Goal: Check status: Check status

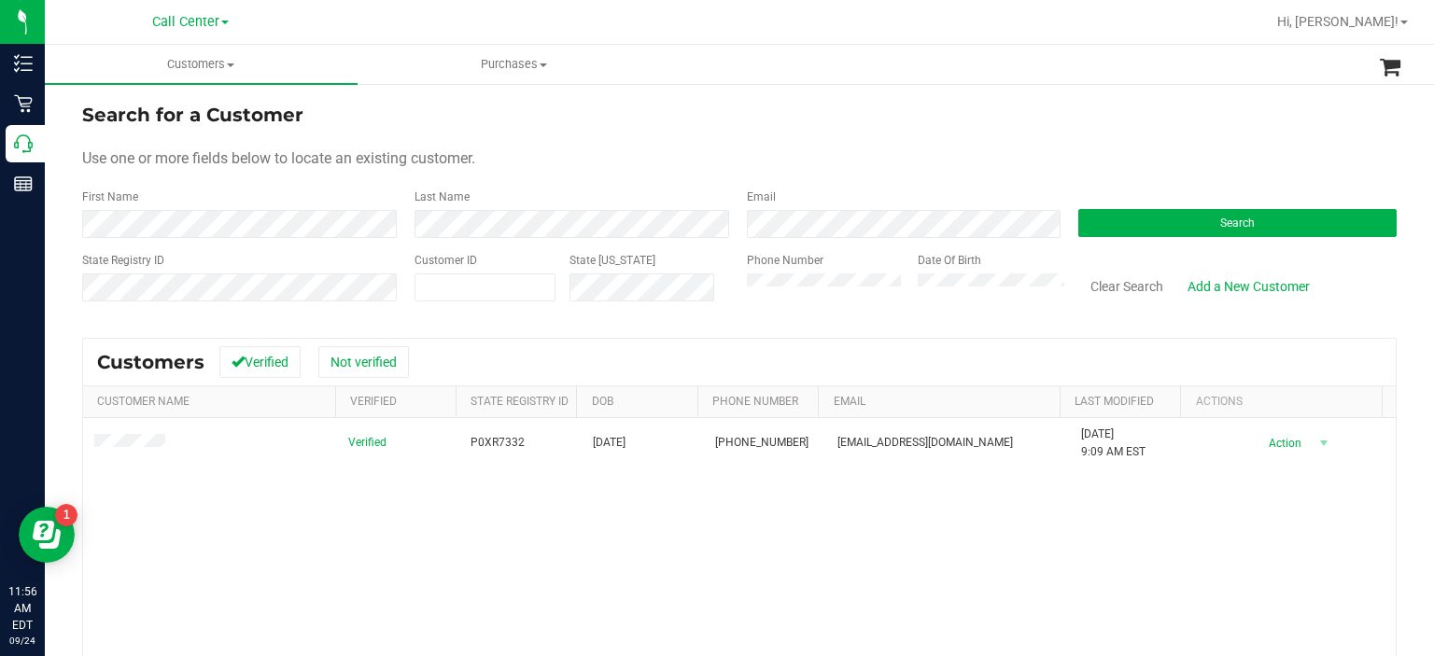
click at [708, 305] on div "State Registry ID Customer ID State [US_STATE] Phone Number Date Of Birth Clear…" at bounding box center [739, 285] width 1314 height 66
click at [1174, 244] on form "Search for a Customer Use one or more fields below to locate an existing custom…" at bounding box center [739, 210] width 1314 height 218
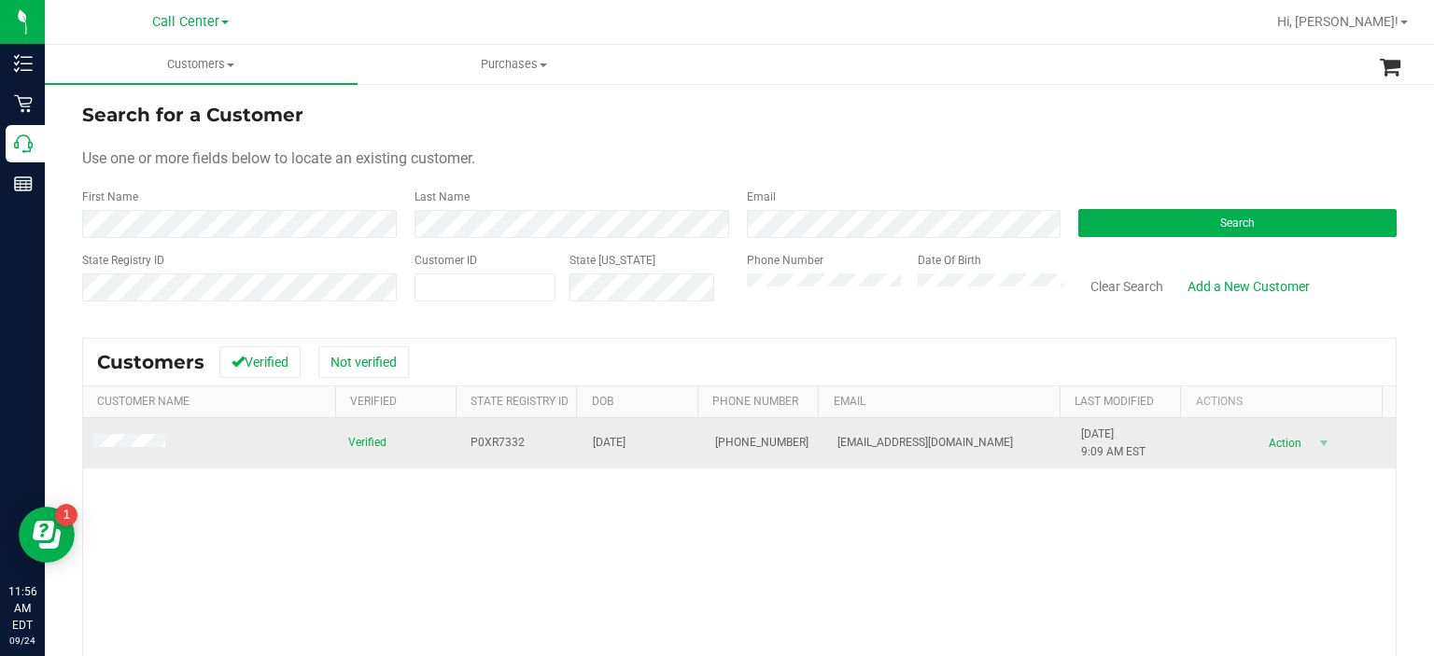
click at [130, 430] on td at bounding box center [210, 443] width 254 height 50
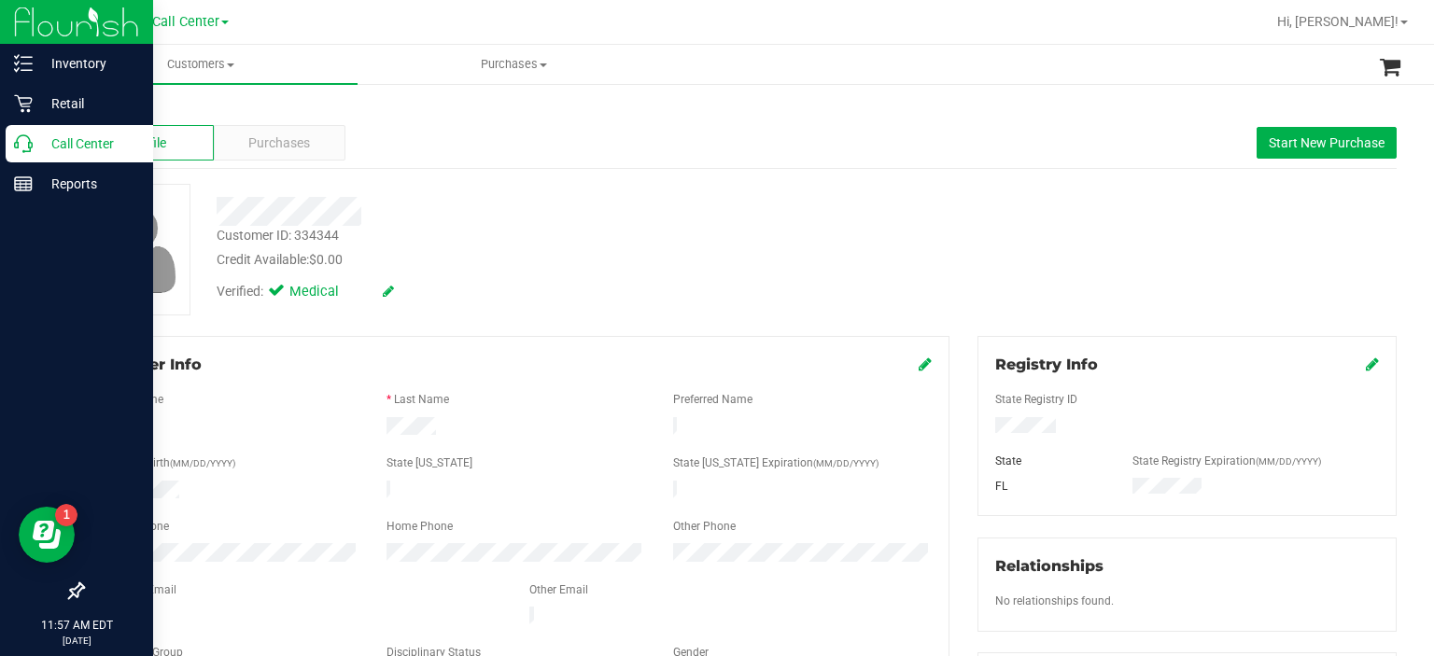
click at [23, 147] on icon at bounding box center [23, 143] width 19 height 19
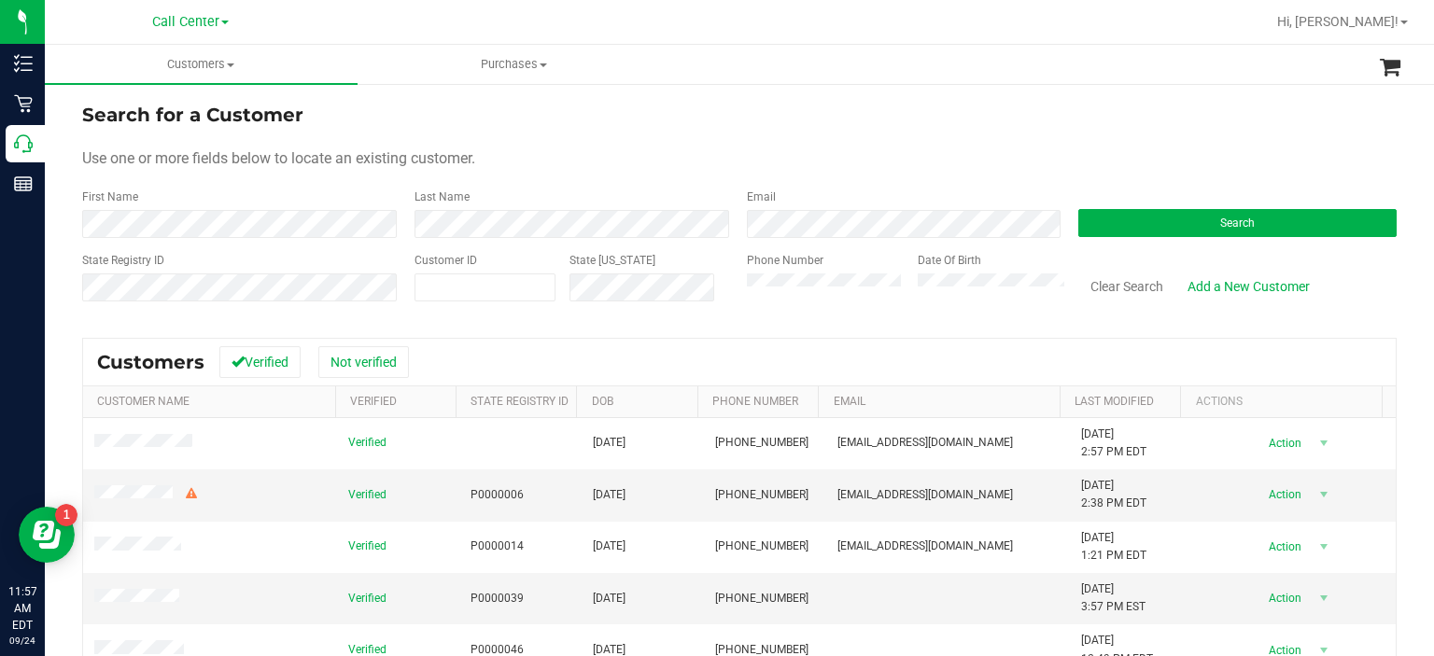
click at [232, 201] on div "First Name" at bounding box center [241, 213] width 318 height 49
click at [232, 207] on div "First Name" at bounding box center [241, 213] width 318 height 49
click at [1240, 232] on button "Search" at bounding box center [1237, 223] width 318 height 28
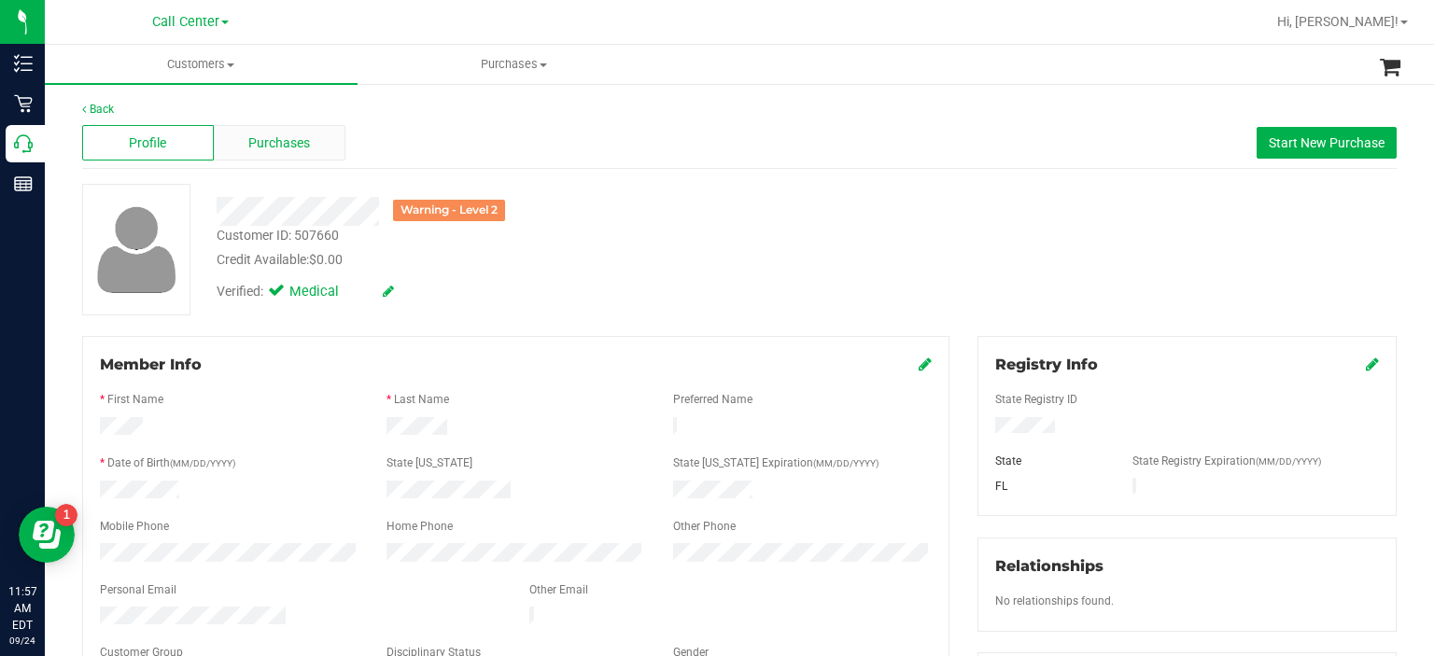
click at [286, 141] on span "Purchases" at bounding box center [279, 143] width 62 height 20
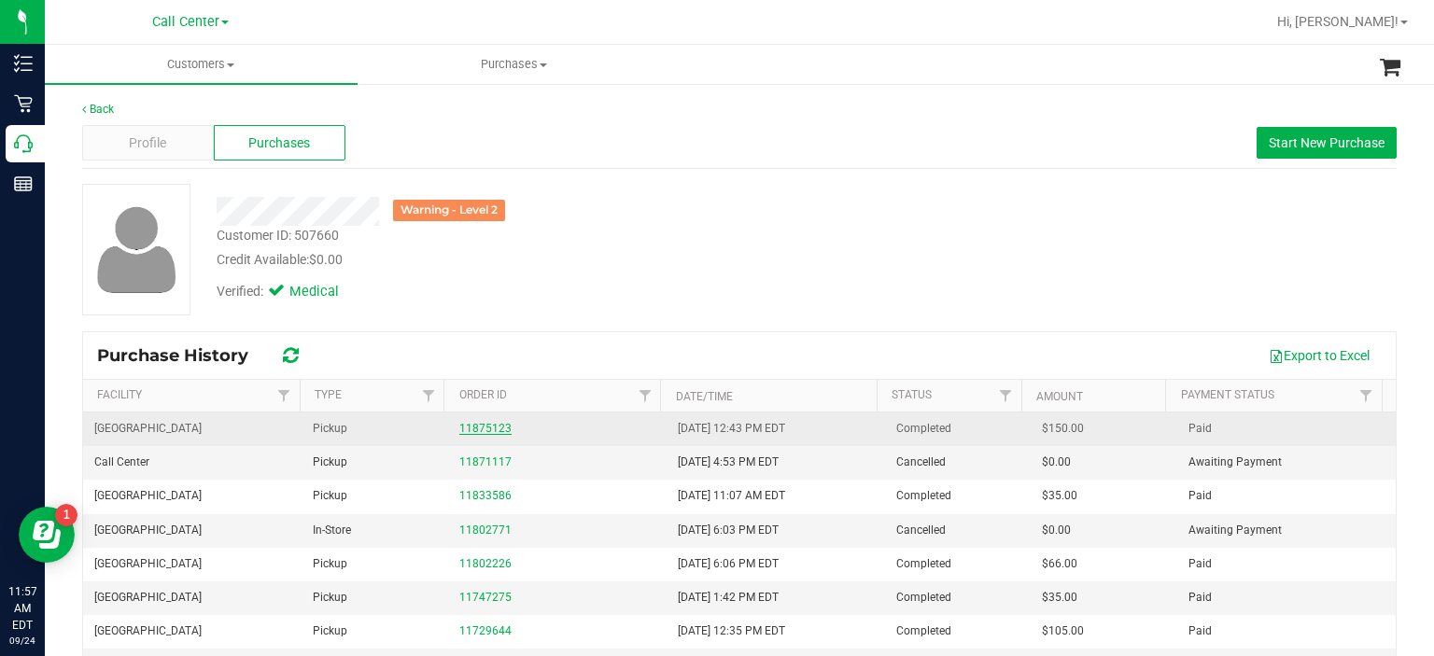
click at [478, 426] on link "11875123" at bounding box center [485, 428] width 52 height 13
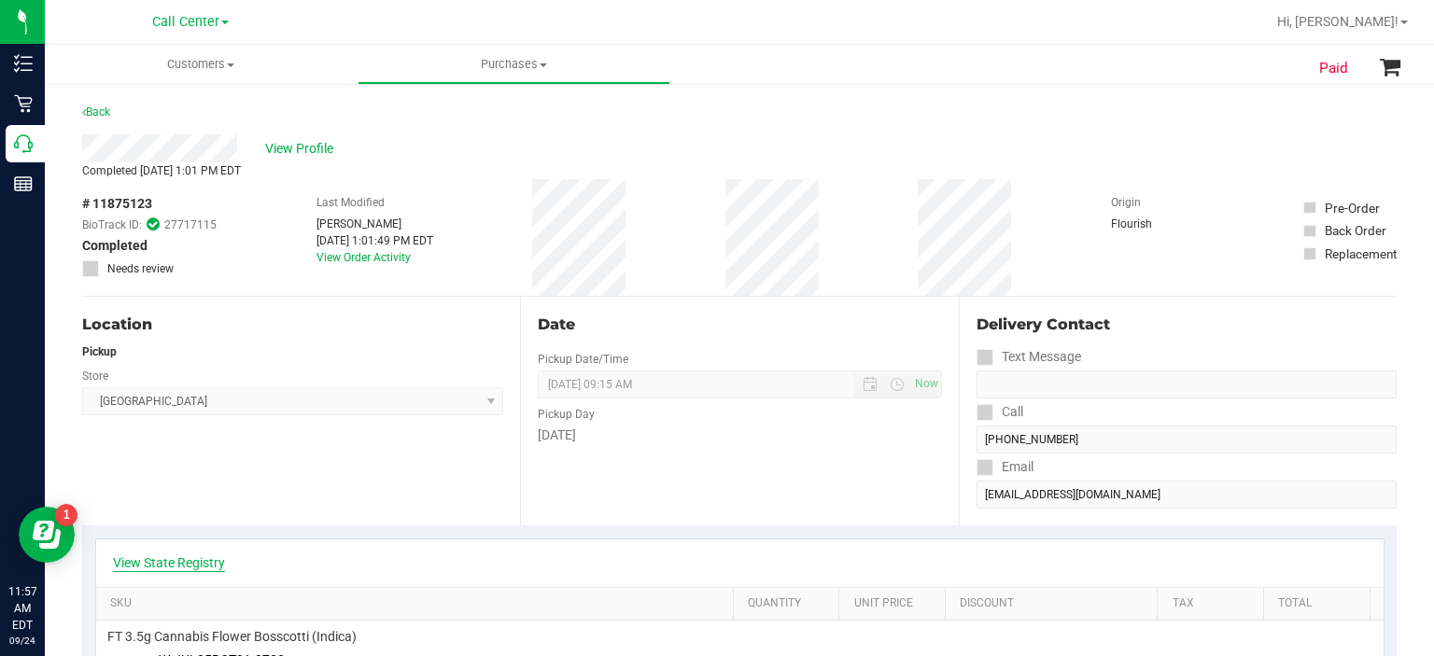
click at [190, 559] on link "View State Registry" at bounding box center [169, 563] width 112 height 19
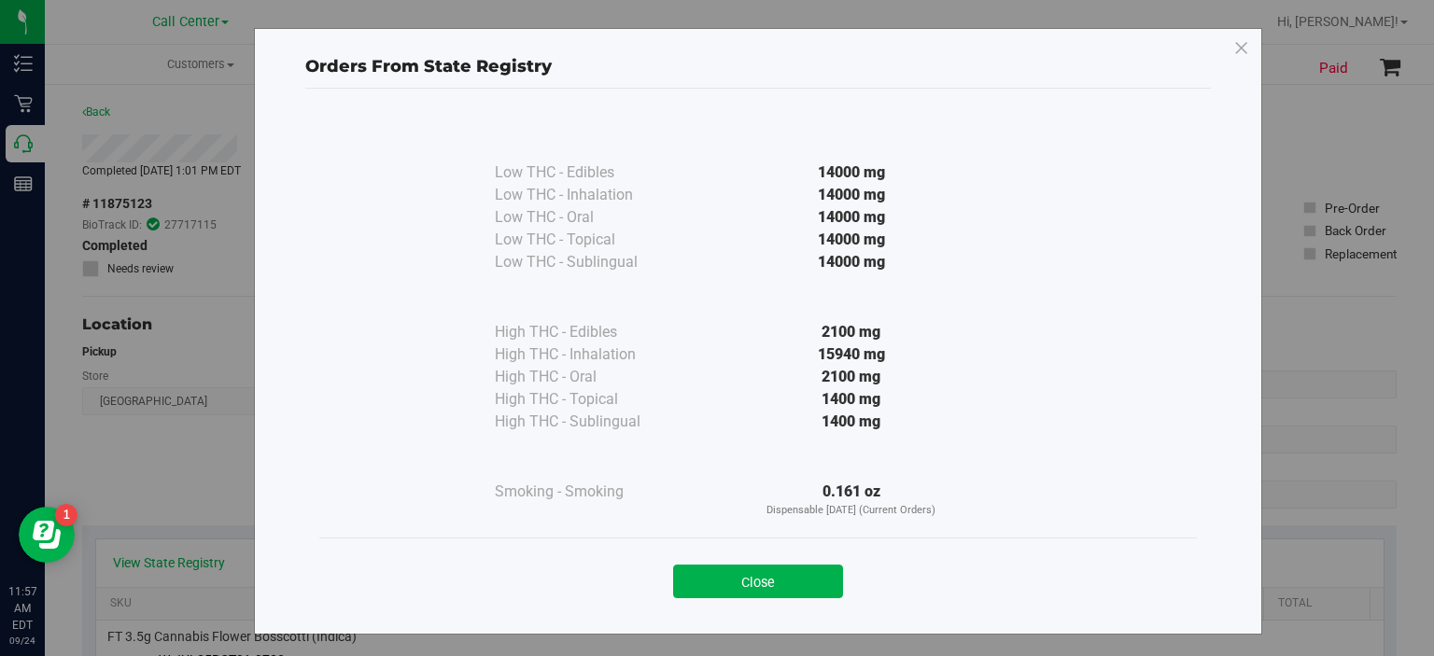
scroll to position [5, 0]
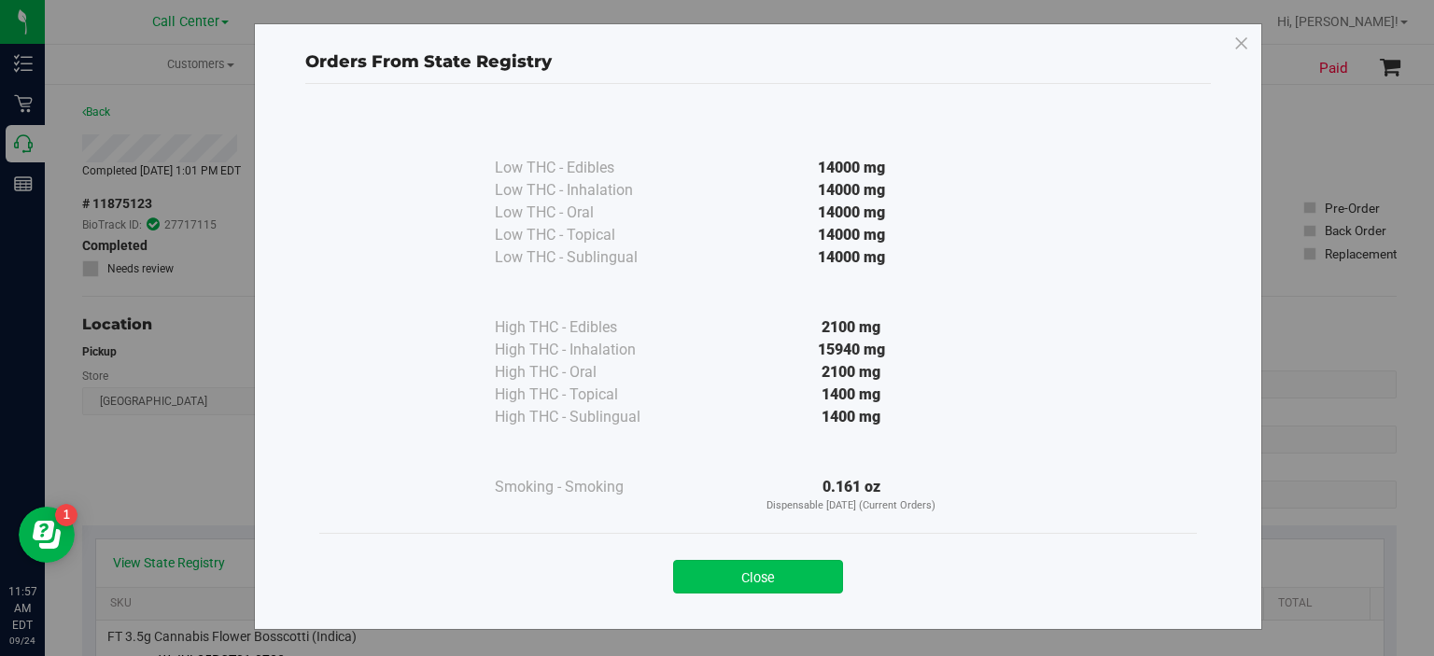
click at [726, 581] on button "Close" at bounding box center [758, 577] width 170 height 34
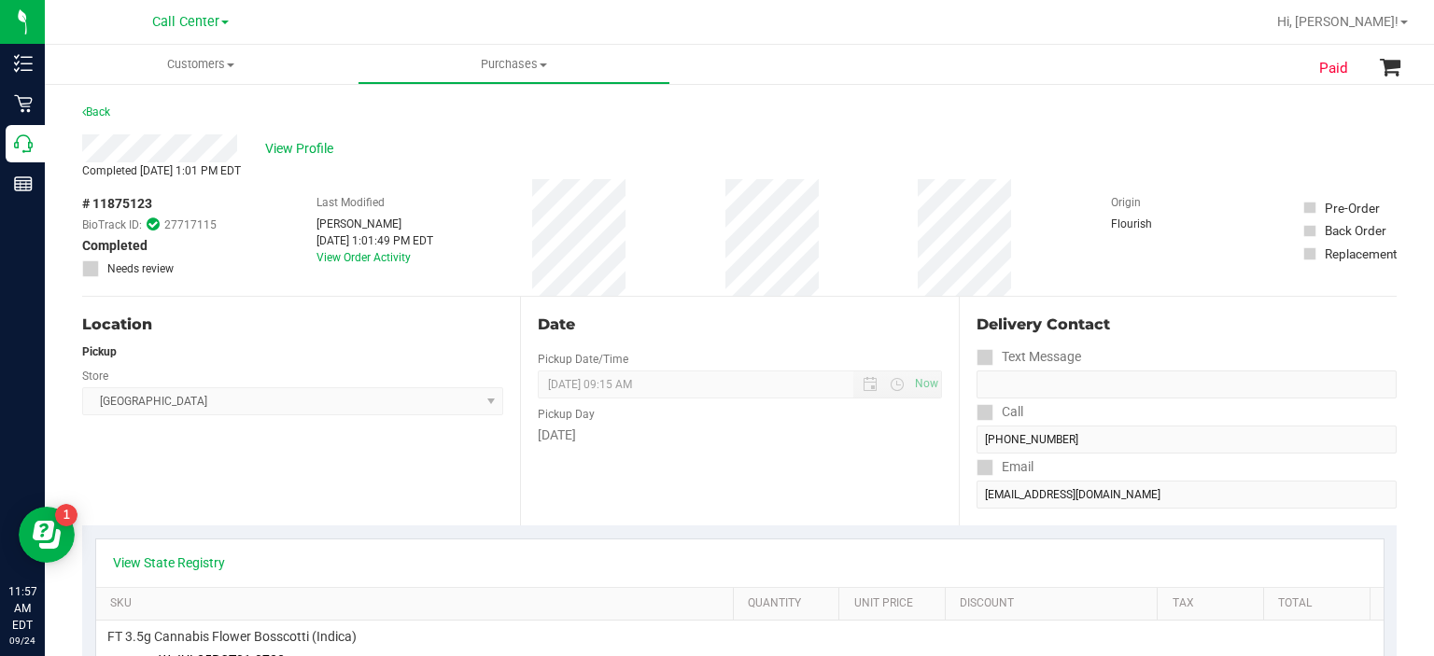
click at [719, 213] on div "# 11875123 BioTrack ID: 27717115 Completed Needs review Last Modified [PERSON_N…" at bounding box center [739, 237] width 1314 height 117
click at [751, 231] on div "# 11875123 BioTrack ID: 27717115 Completed Needs review Last Modified [PERSON_N…" at bounding box center [739, 237] width 1314 height 117
click at [838, 249] on div "# 11875123 BioTrack ID: 27717115 Completed Needs review Last Modified [PERSON_N…" at bounding box center [739, 237] width 1314 height 117
click at [708, 233] on div "# 11875123 BioTrack ID: 27717115 Completed Needs review Last Modified [PERSON_N…" at bounding box center [739, 237] width 1314 height 117
click at [308, 152] on span "View Profile" at bounding box center [302, 149] width 75 height 20
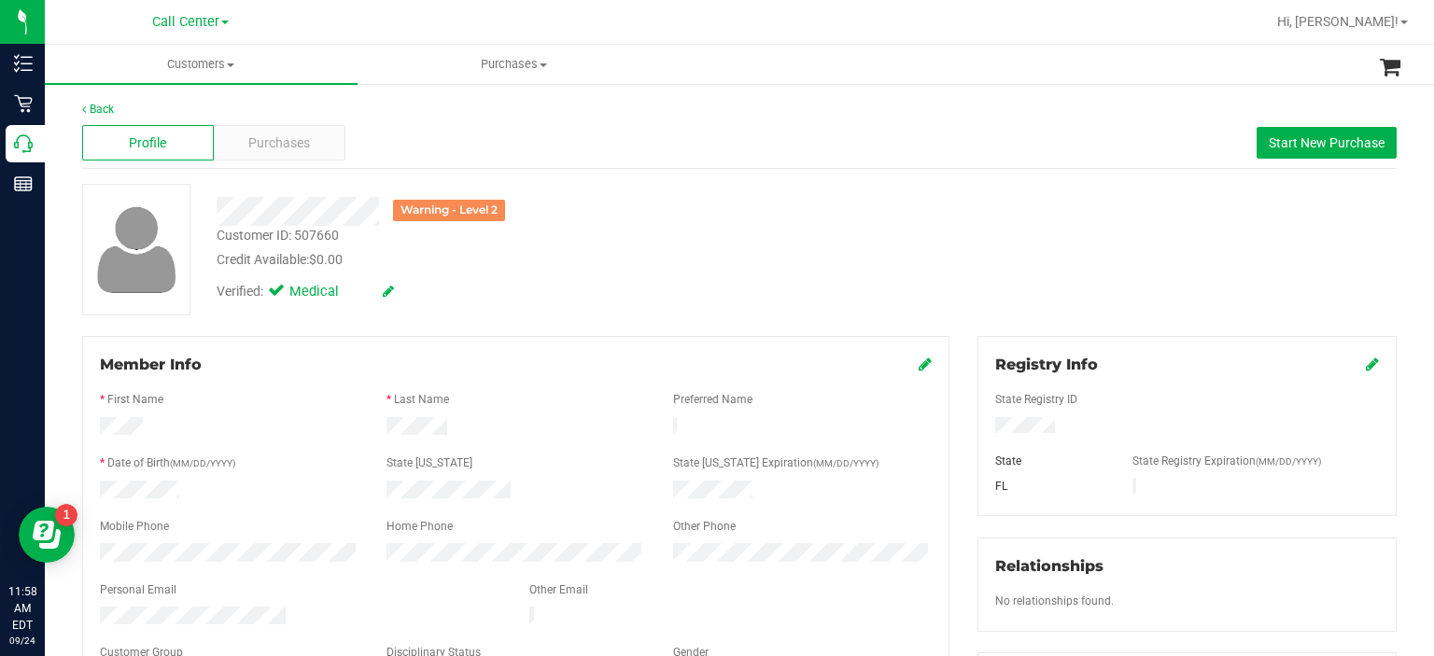
drag, startPoint x: 198, startPoint y: 492, endPoint x: 86, endPoint y: 494, distance: 112.0
click at [86, 494] on div at bounding box center [229, 492] width 287 height 22
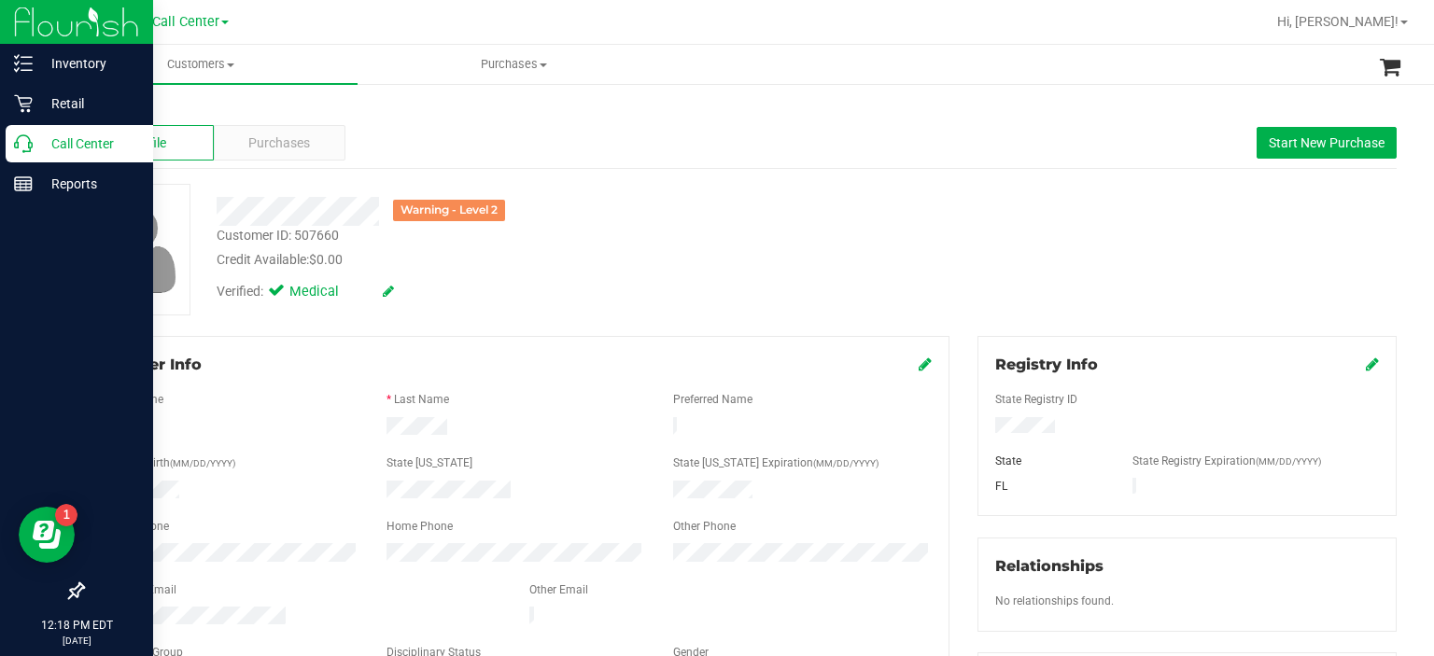
click at [92, 152] on p "Call Center" at bounding box center [89, 144] width 112 height 22
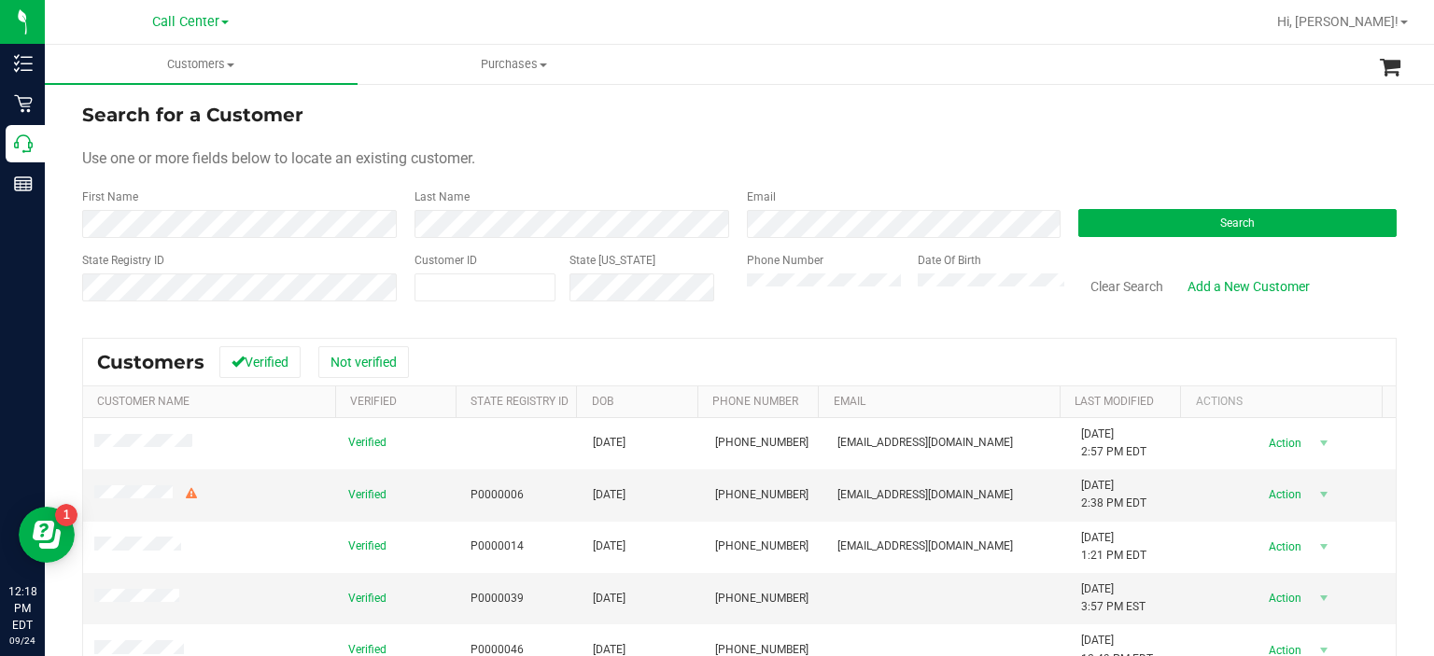
click at [1144, 253] on div "Clear Search Add a New Customer" at bounding box center [1230, 285] width 332 height 66
click at [1143, 222] on button "Search" at bounding box center [1237, 223] width 318 height 28
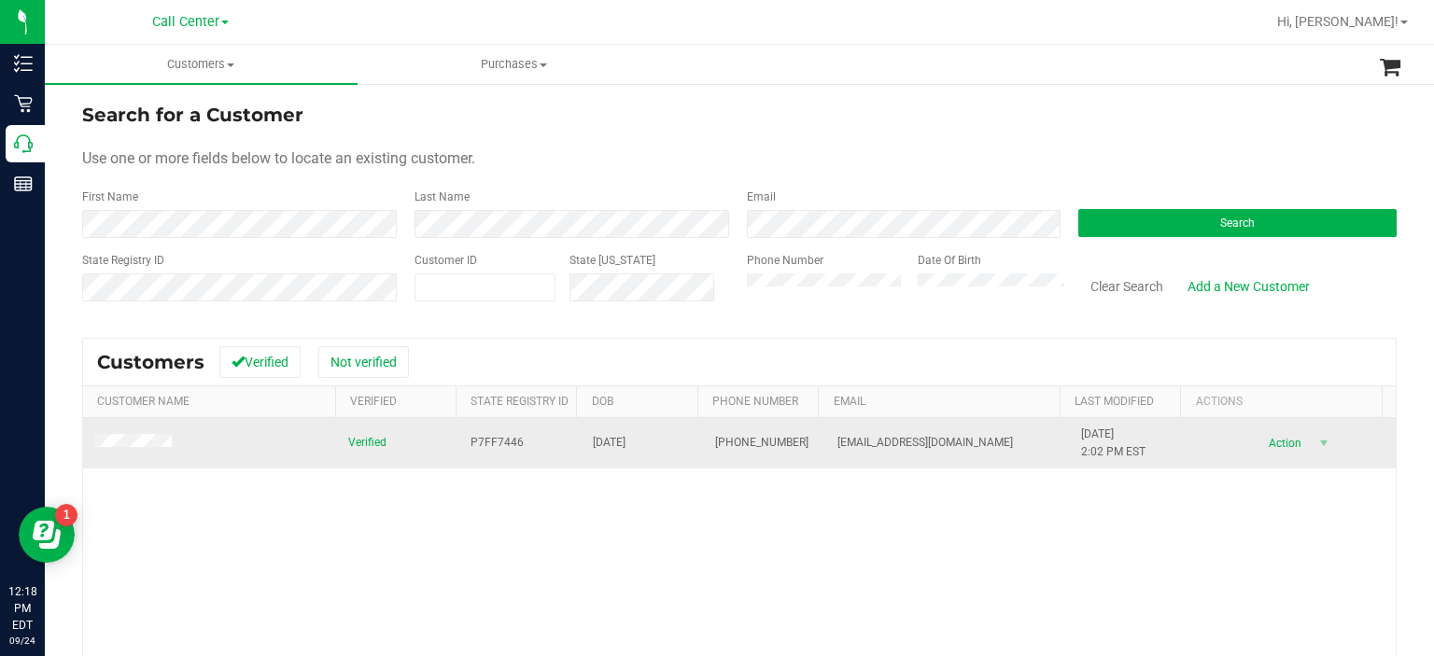
click at [151, 435] on span at bounding box center [135, 444] width 83 height 20
click at [126, 458] on td at bounding box center [210, 443] width 254 height 50
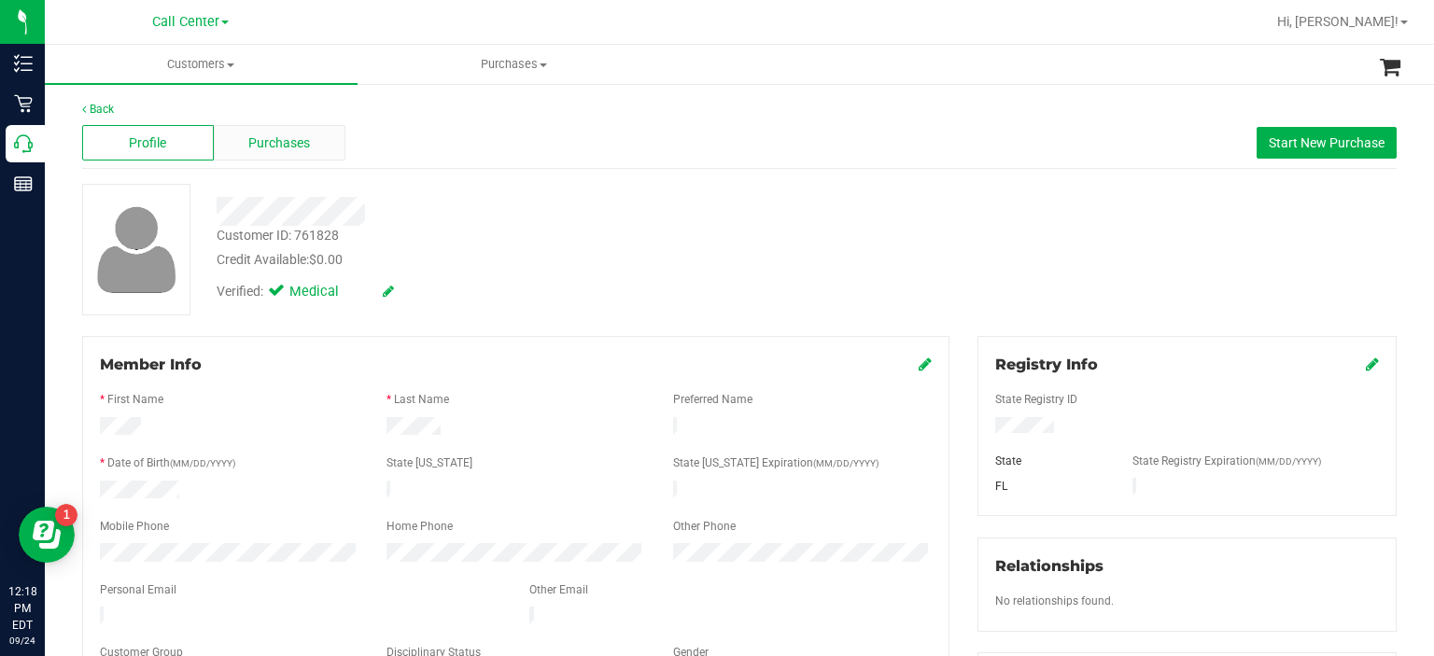
click at [289, 125] on div "Purchases" at bounding box center [280, 142] width 132 height 35
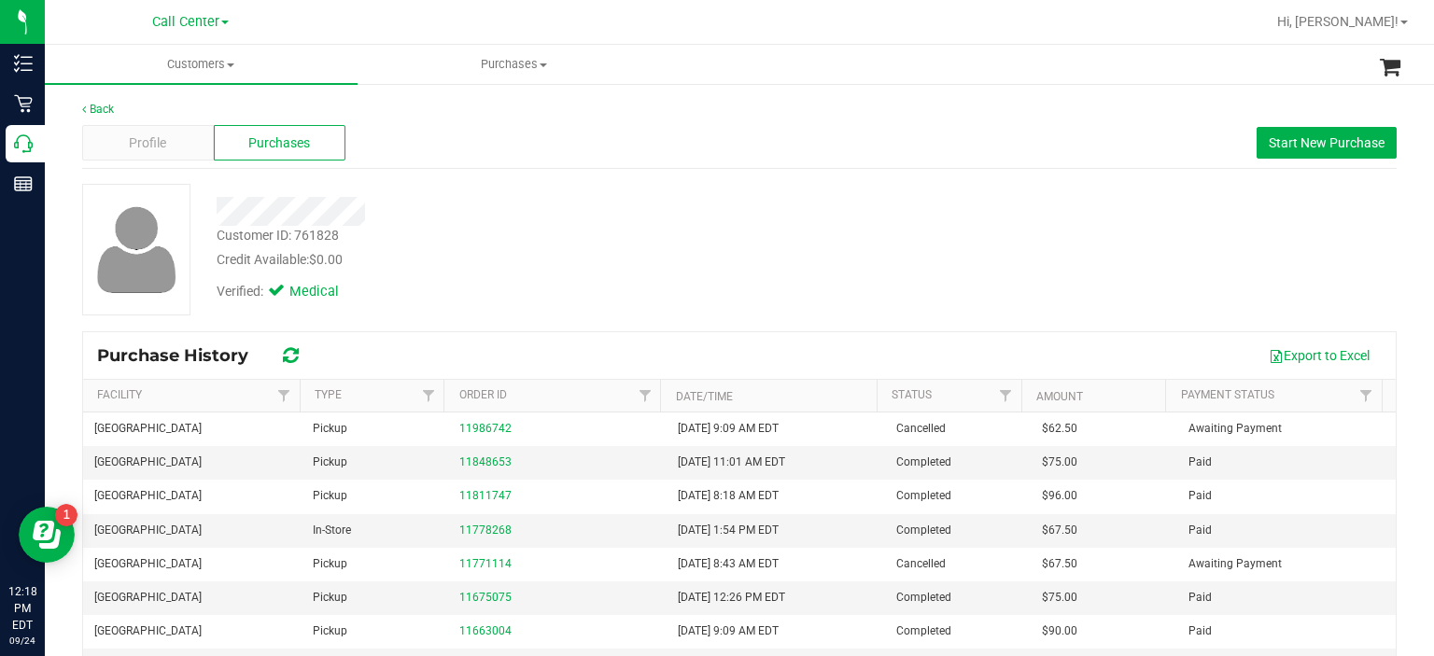
scroll to position [119, 0]
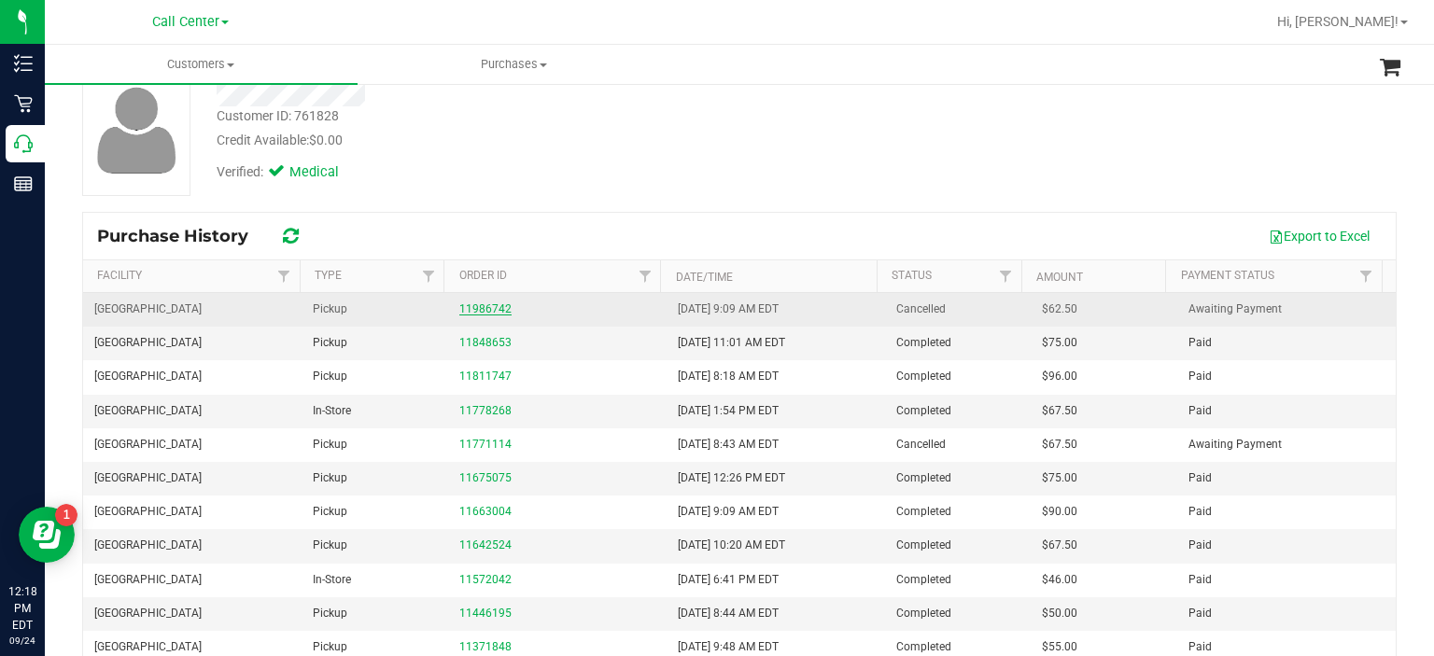
click at [466, 308] on link "11986742" at bounding box center [485, 308] width 52 height 13
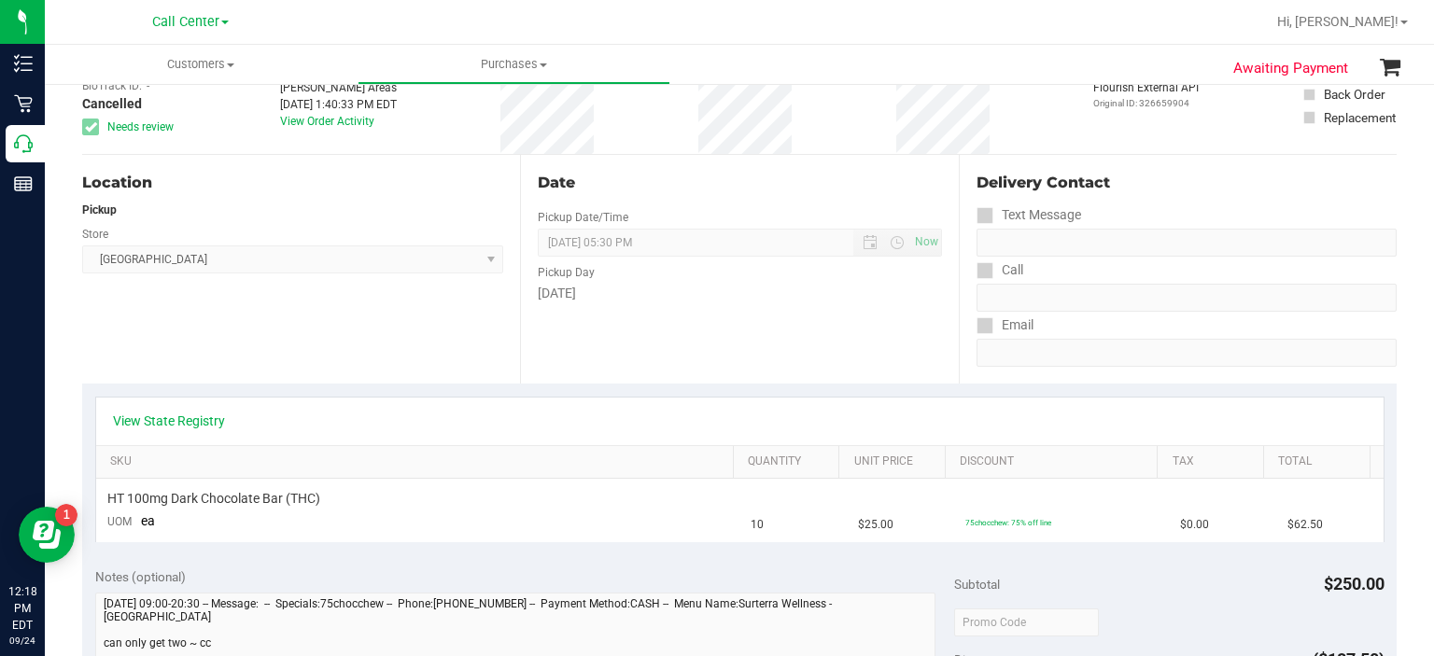
click at [228, 420] on div "View State Registry" at bounding box center [740, 421] width 1254 height 19
click at [202, 422] on link "View State Registry" at bounding box center [169, 421] width 112 height 19
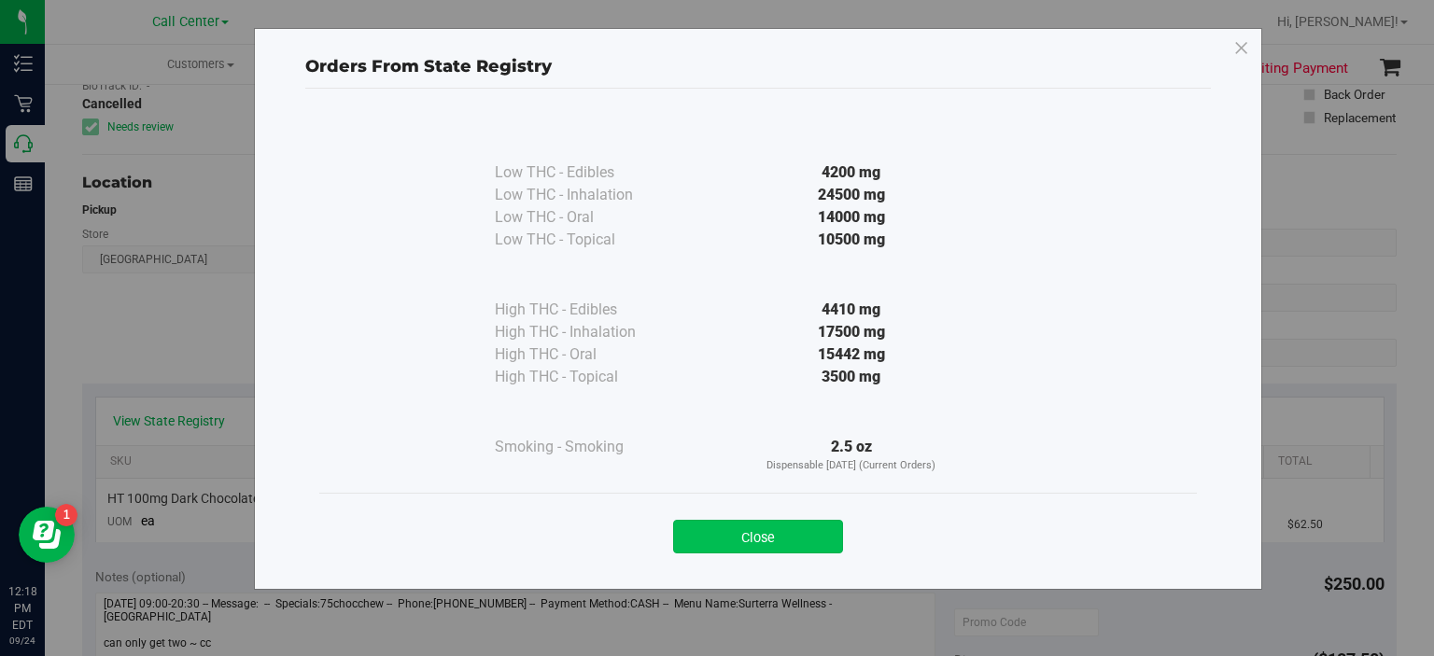
click at [791, 528] on button "Close" at bounding box center [758, 537] width 170 height 34
